Goal: Task Accomplishment & Management: Use online tool/utility

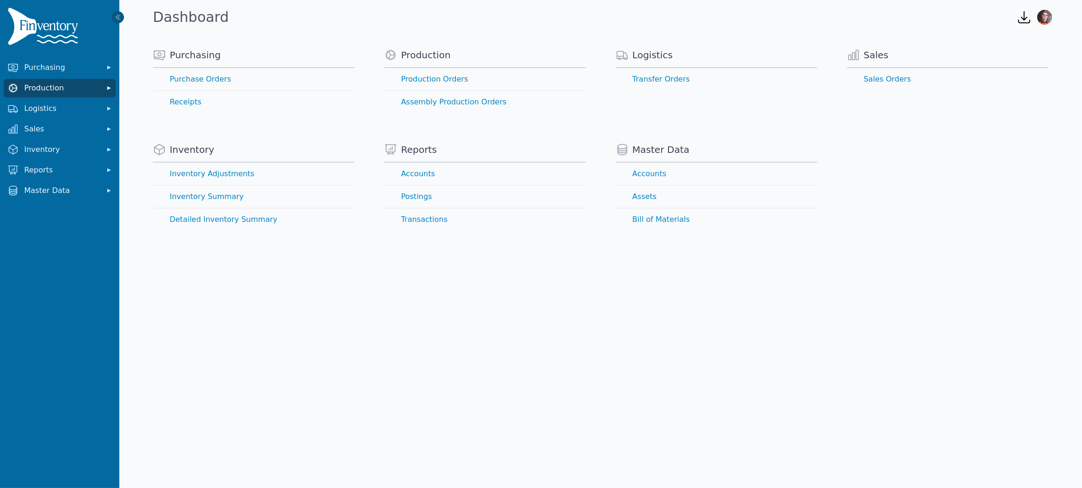
click at [46, 94] on button "Production" at bounding box center [60, 88] width 112 height 19
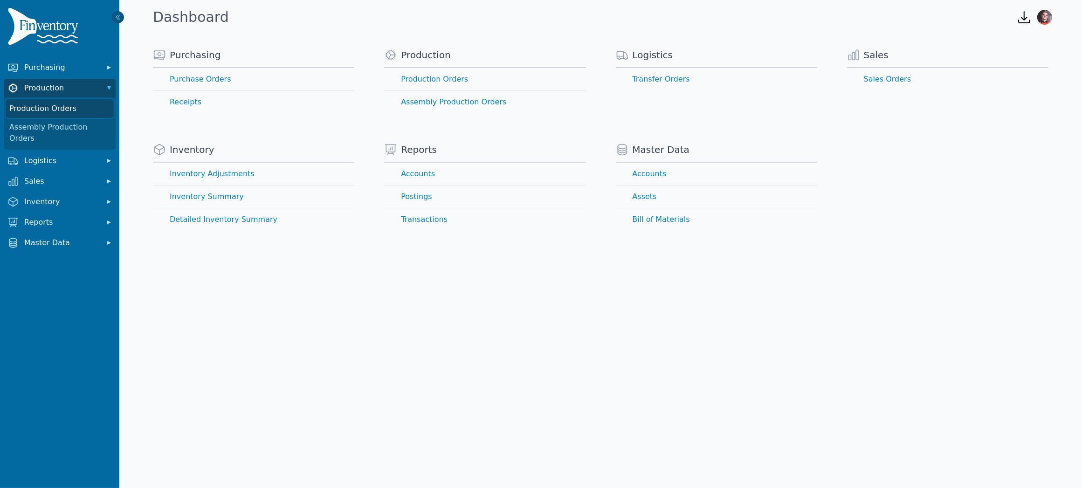
click at [52, 111] on link "Production Orders" at bounding box center [60, 108] width 108 height 19
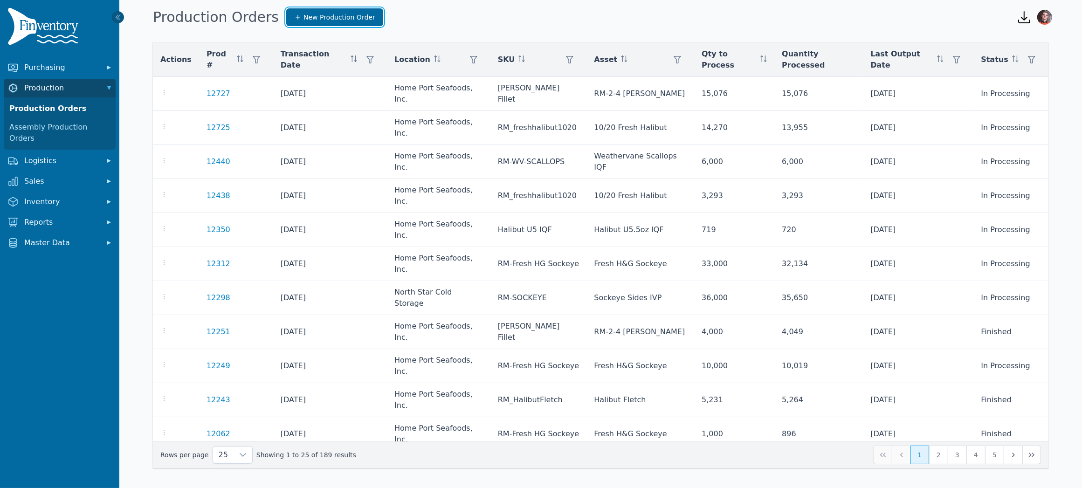
click at [304, 19] on span "New Production Order" at bounding box center [340, 17] width 72 height 9
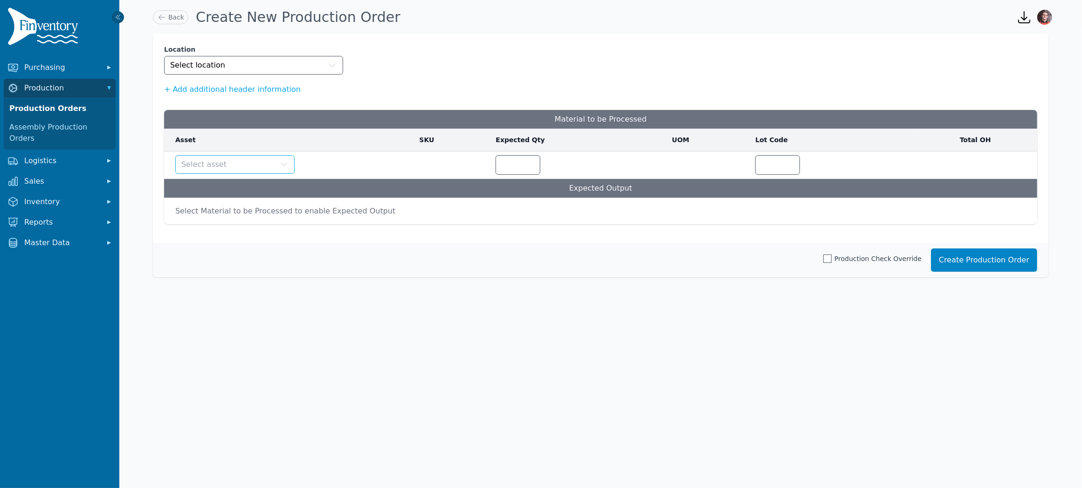
click at [236, 166] on button "Select asset" at bounding box center [234, 164] width 119 height 19
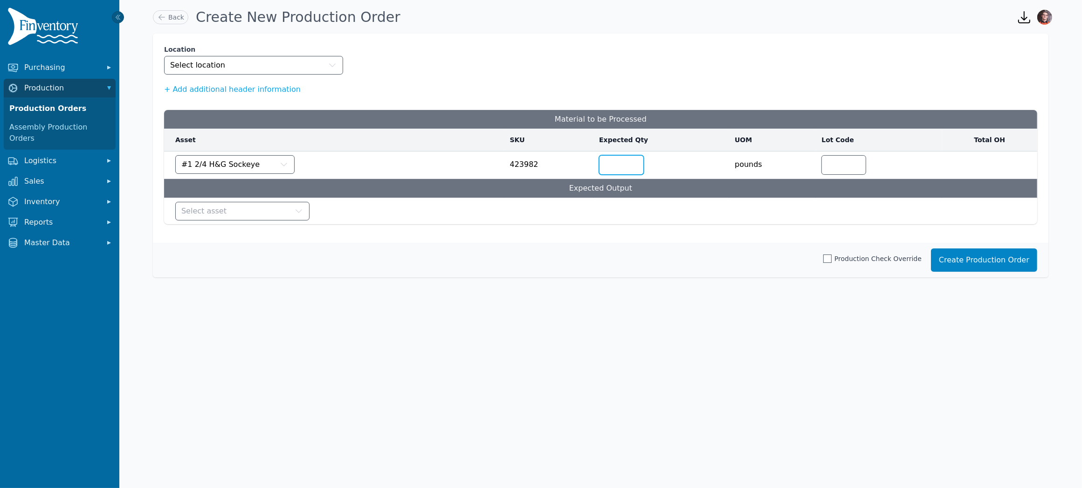
click at [638, 166] on input "number" at bounding box center [622, 165] width 44 height 19
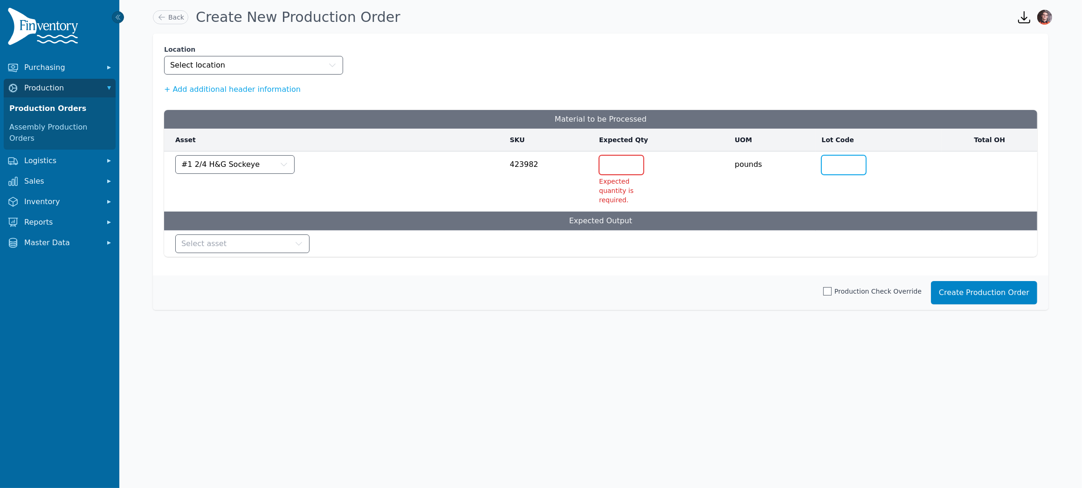
click at [851, 162] on input "text" at bounding box center [844, 165] width 44 height 19
